Goal: Transaction & Acquisition: Purchase product/service

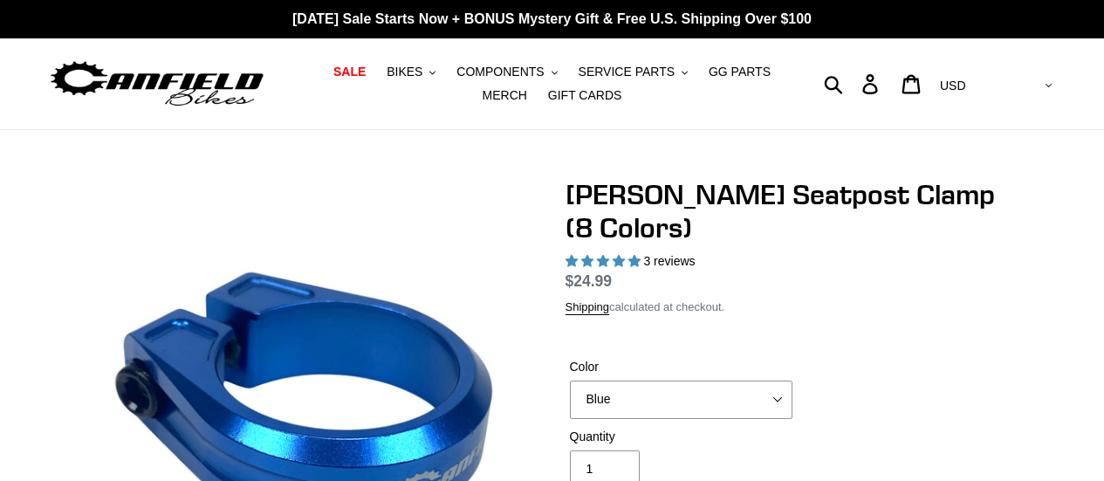
select select "highest-rating"
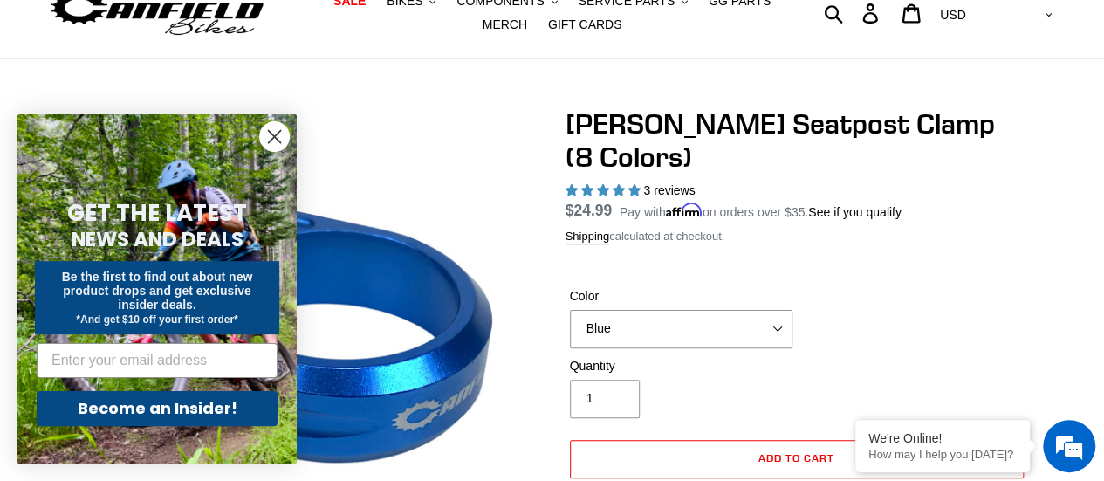
click at [283, 137] on circle "Close dialog" at bounding box center [274, 136] width 29 height 29
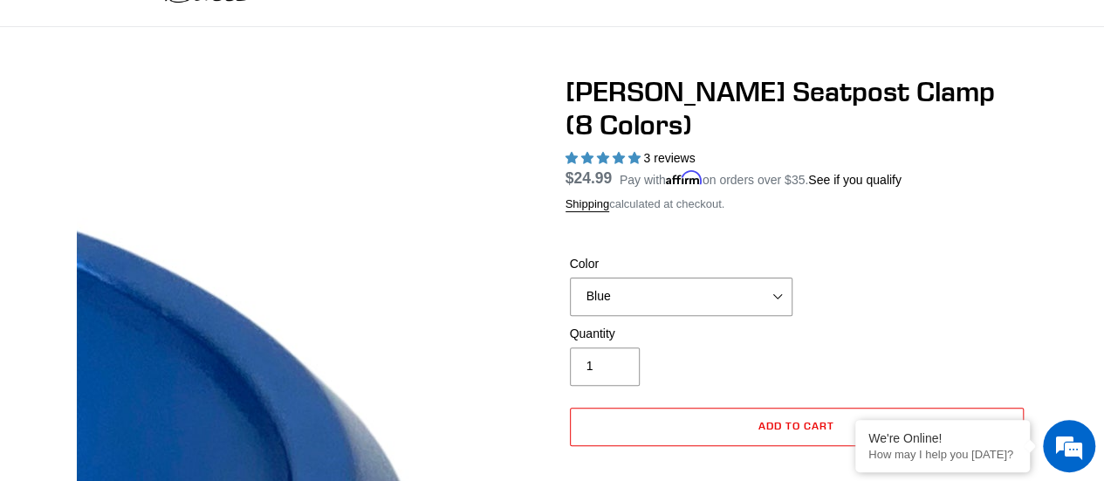
scroll to position [95, 0]
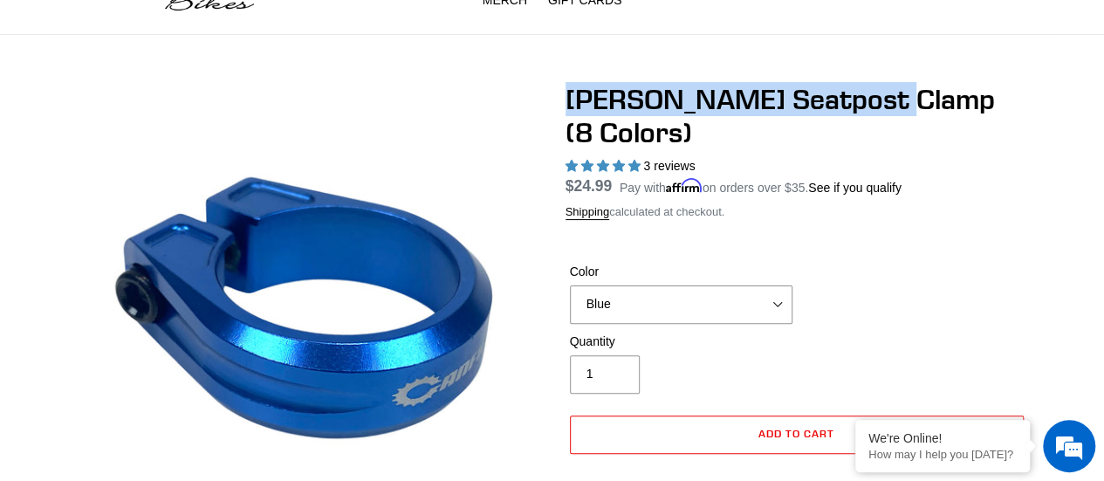
drag, startPoint x: 569, startPoint y: 104, endPoint x: 872, endPoint y: 95, distance: 302.9
click at [872, 95] on h1 "Canfield Seatpost Clamp (8 Colors)" at bounding box center [796, 116] width 462 height 67
copy h1 "Canfield Seatpost Clamp"
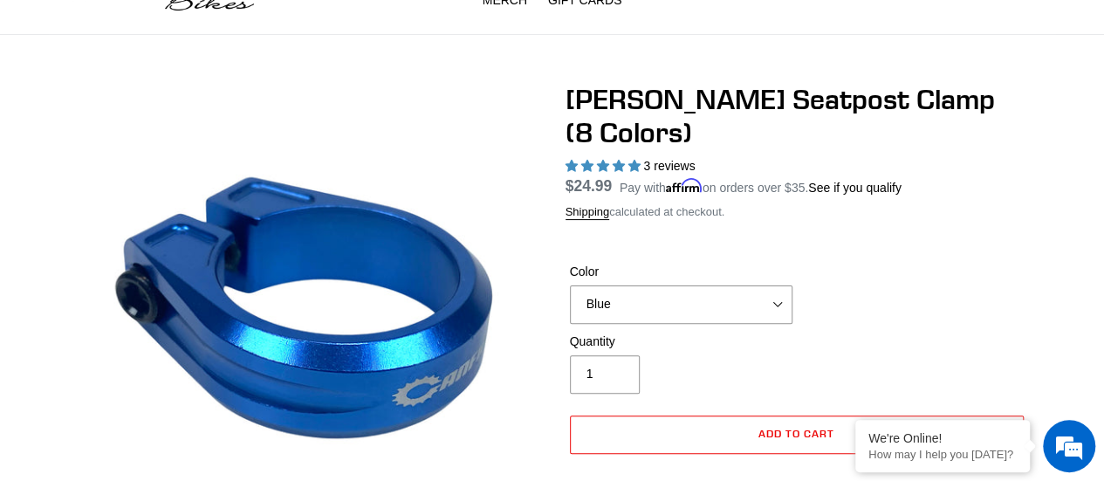
click at [988, 263] on div "Color Blue Black Gold Grey Red Silver Stealth Black Orange" at bounding box center [796, 298] width 462 height 70
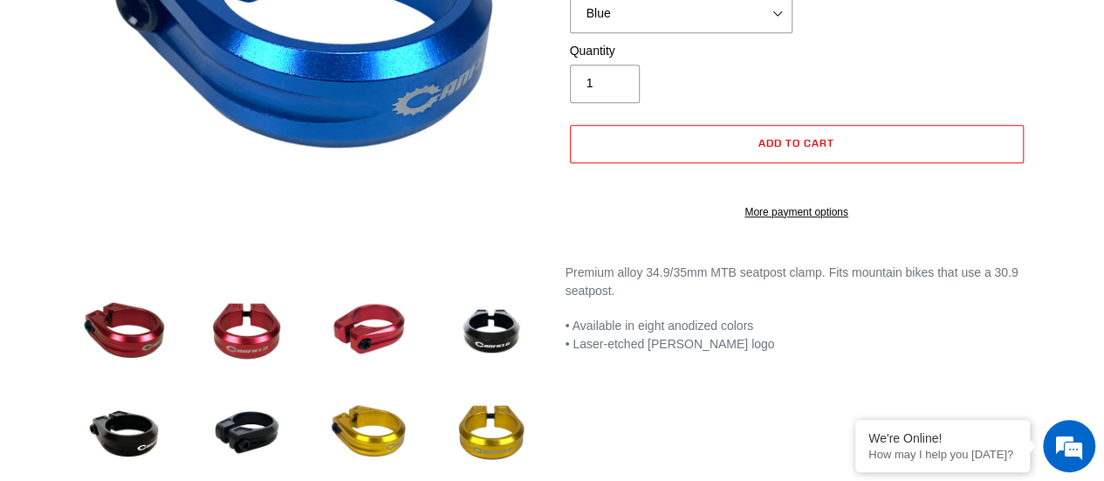
scroll to position [0, 0]
click at [367, 329] on img at bounding box center [369, 331] width 96 height 96
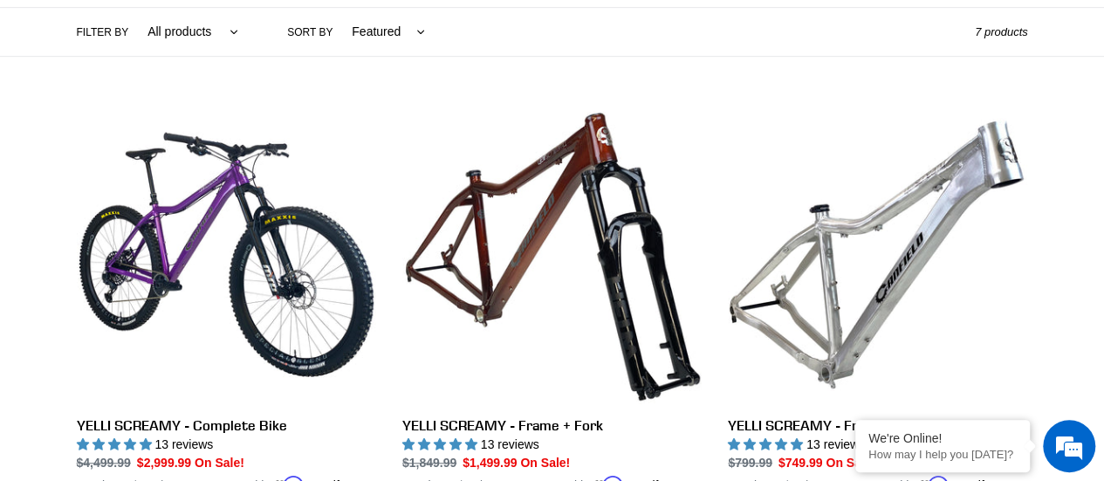
scroll to position [414, 0]
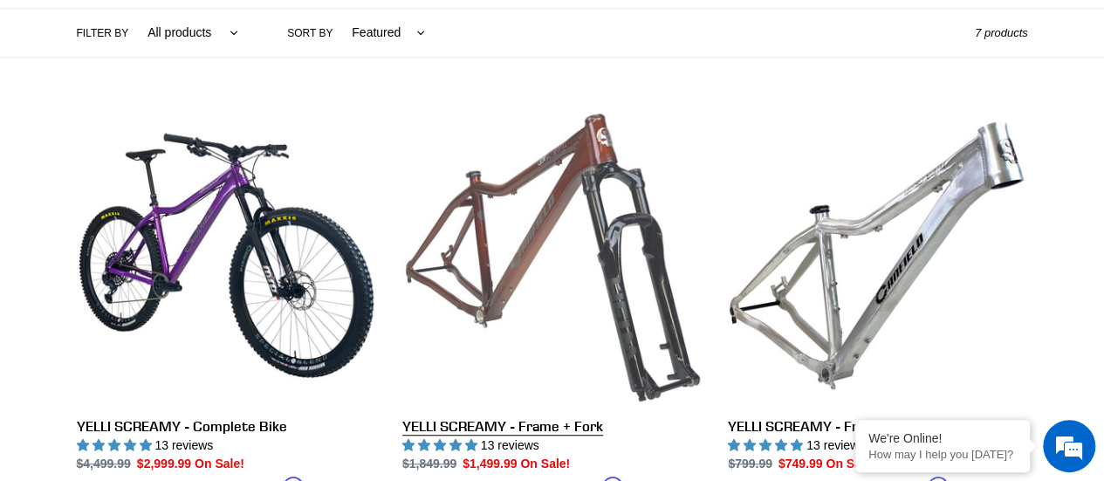
click at [490, 284] on link "YELLI SCREAMY - Frame + Fork" at bounding box center [551, 310] width 299 height 408
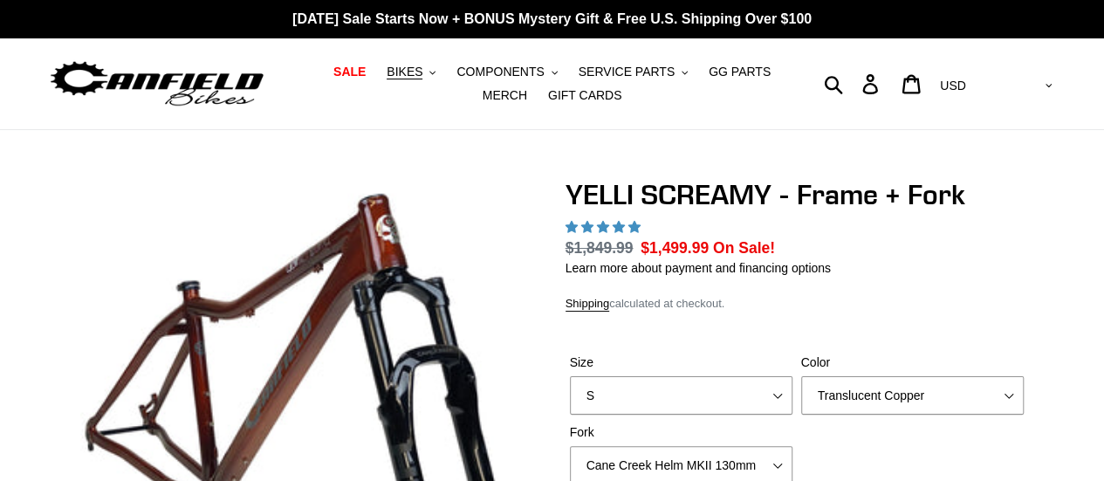
select select "highest-rating"
